Goal: Transaction & Acquisition: Purchase product/service

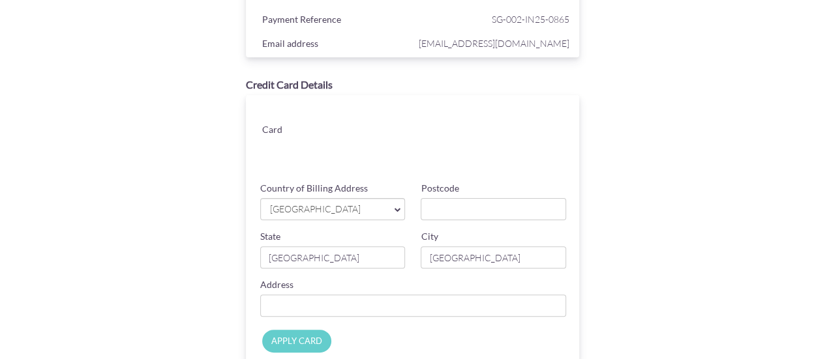
scroll to position [85, 0]
click at [455, 211] on input "Postcode" at bounding box center [493, 207] width 145 height 22
type input "228491"
click at [339, 304] on input "Country of Billing Address" at bounding box center [413, 304] width 307 height 22
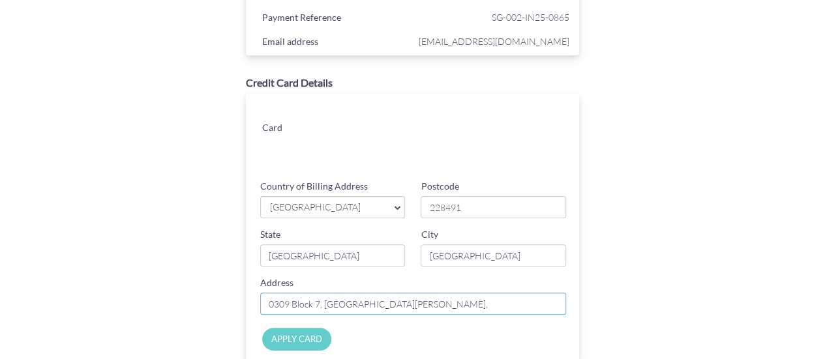
type input "[STREET_ADDRESS][PERSON_NAME][PERSON_NAME]"
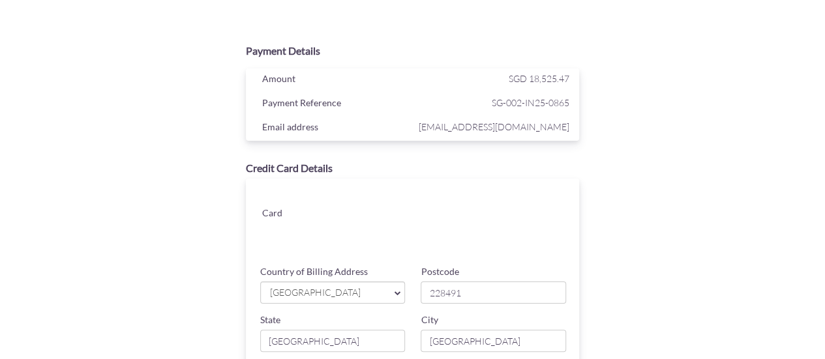
scroll to position [190, 0]
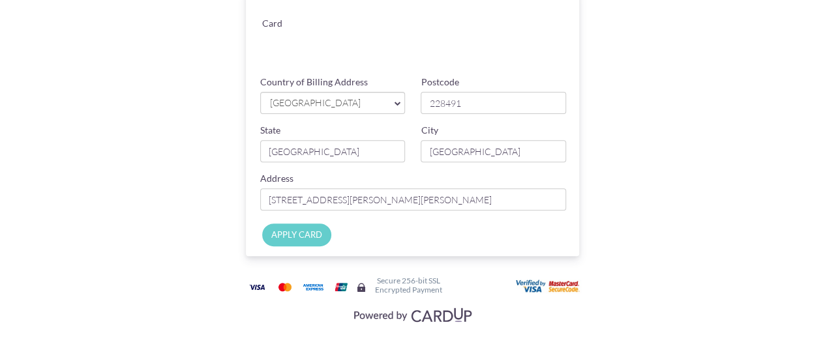
click at [309, 241] on input "APPLY CARD" at bounding box center [296, 235] width 69 height 23
type input "Applying..."
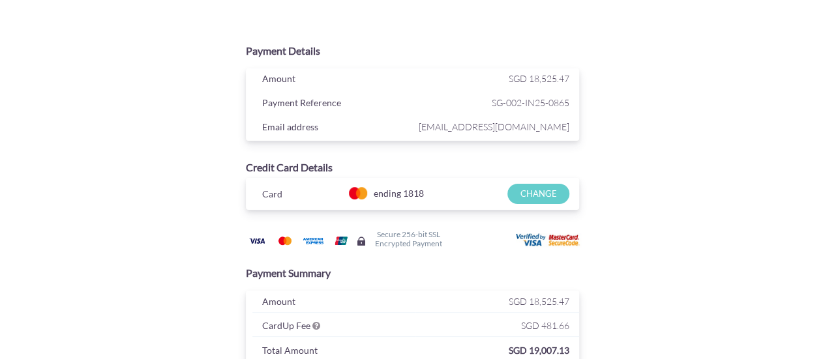
scroll to position [157, 0]
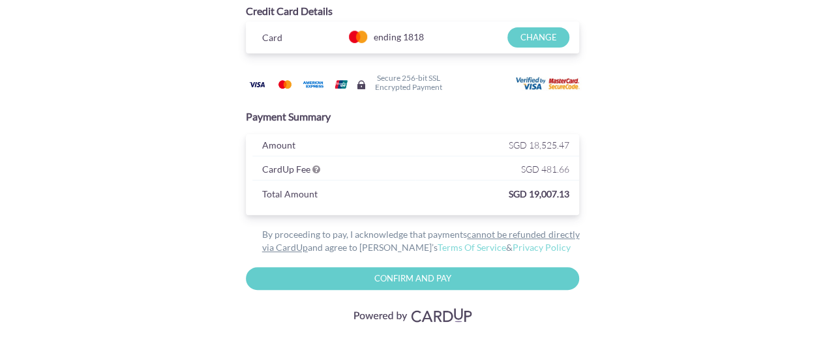
click at [470, 276] on input "Confirm and Pay" at bounding box center [413, 278] width 334 height 23
type input "Please wait..."
